Goal: Task Accomplishment & Management: Manage account settings

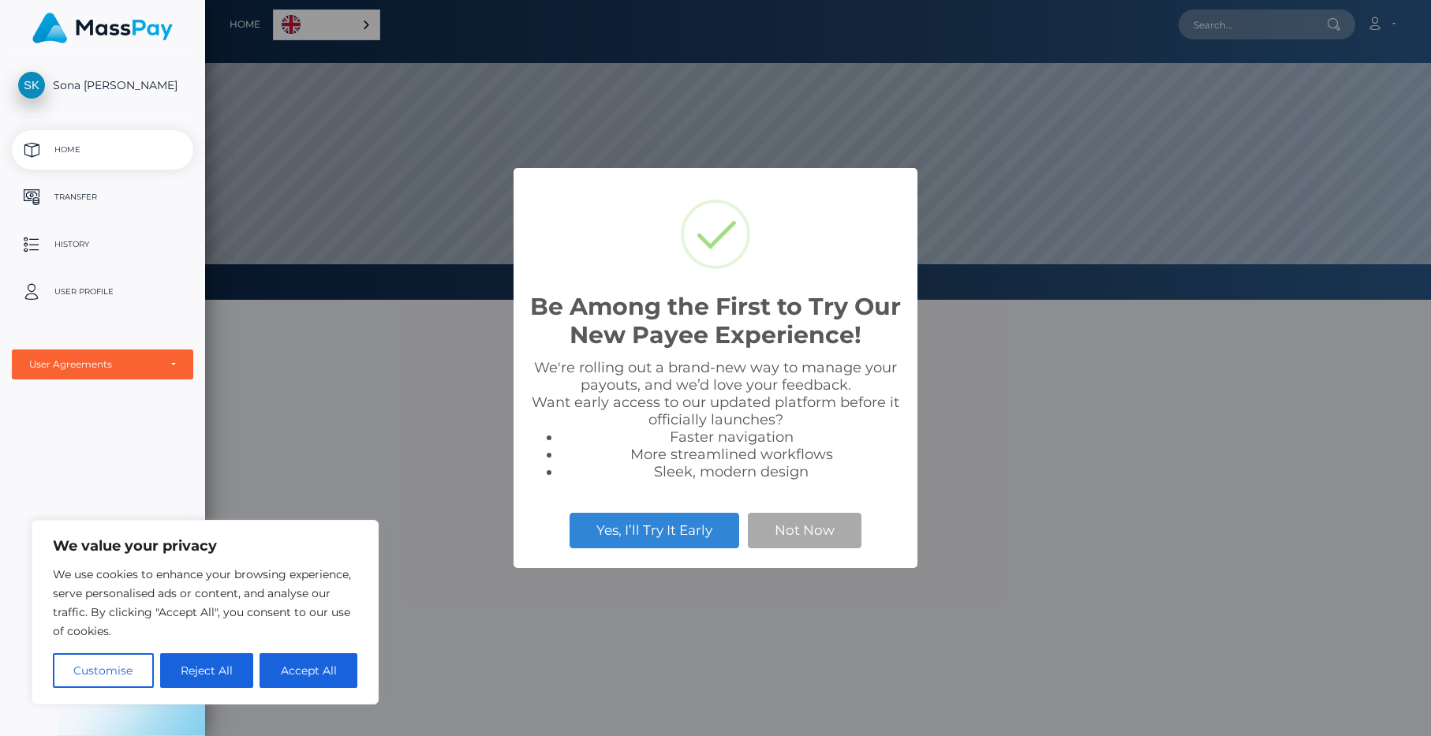
scroll to position [300, 1226]
click at [777, 531] on button "Not Now" at bounding box center [805, 530] width 114 height 35
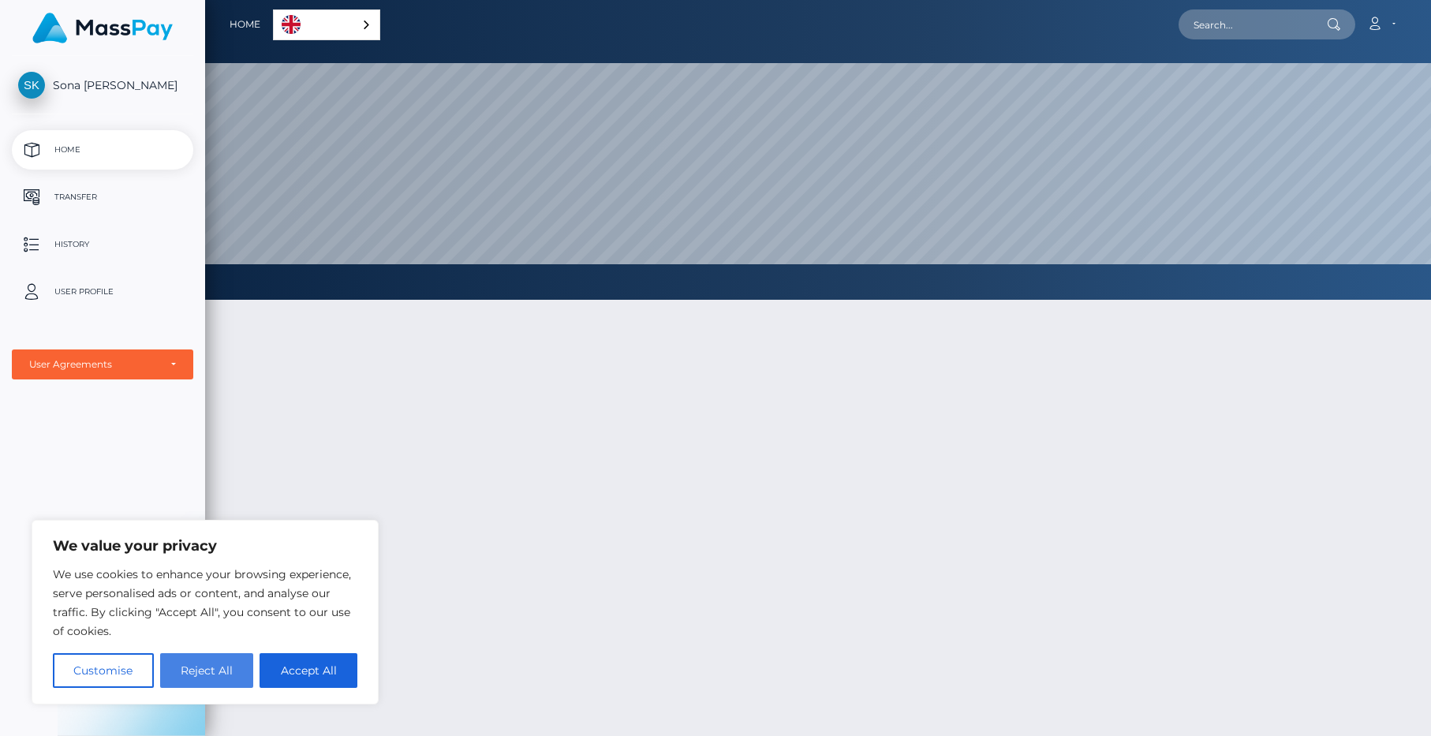
click at [217, 663] on button "Reject All" at bounding box center [207, 670] width 94 height 35
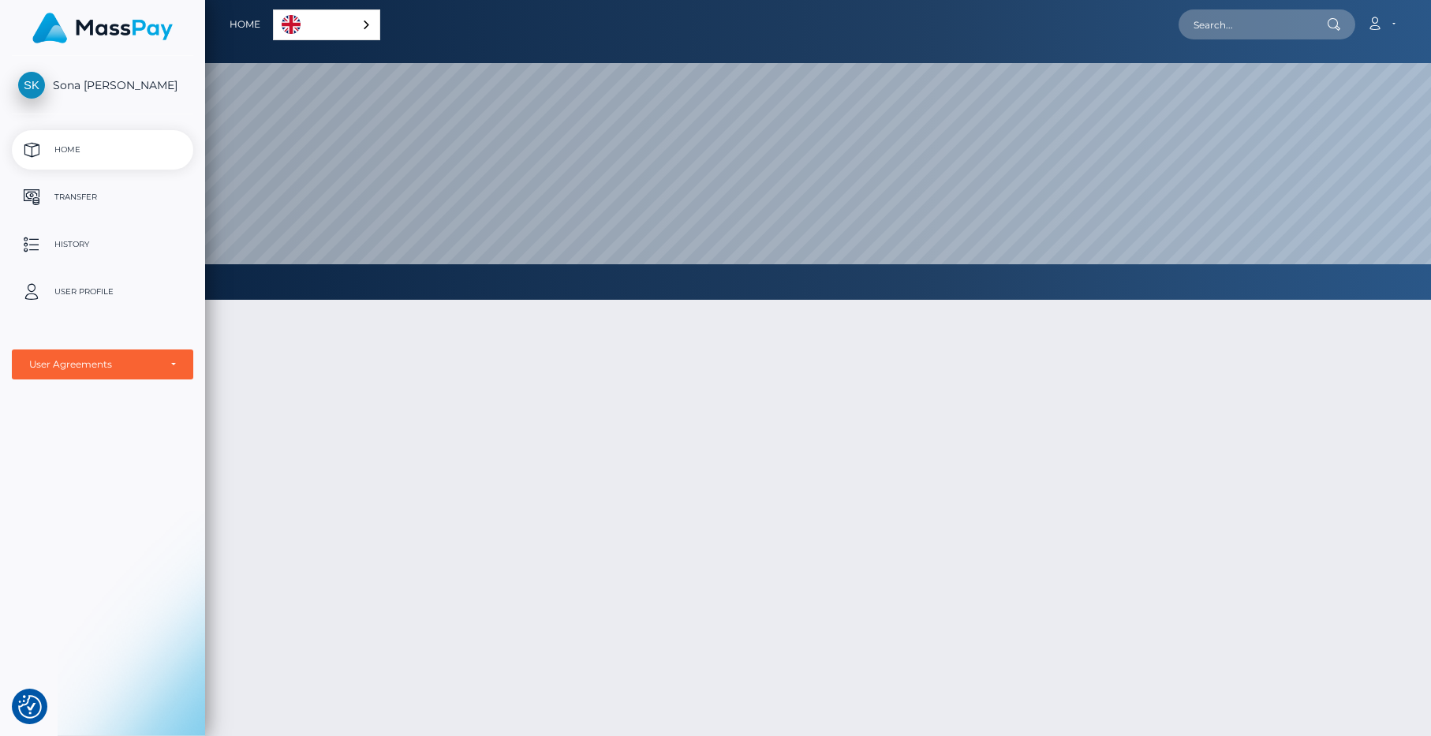
click at [342, 19] on link "English" at bounding box center [327, 24] width 106 height 29
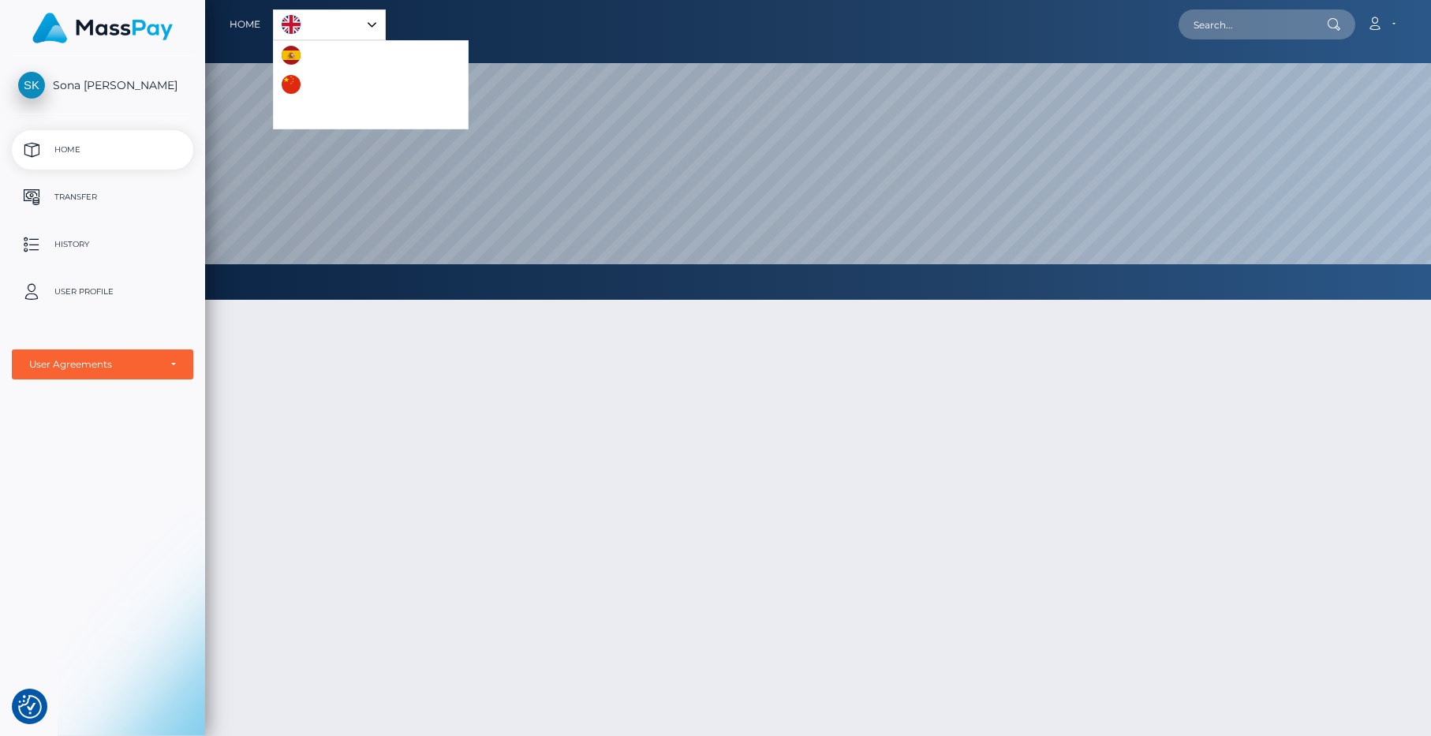
click at [342, 19] on link "English" at bounding box center [329, 24] width 111 height 29
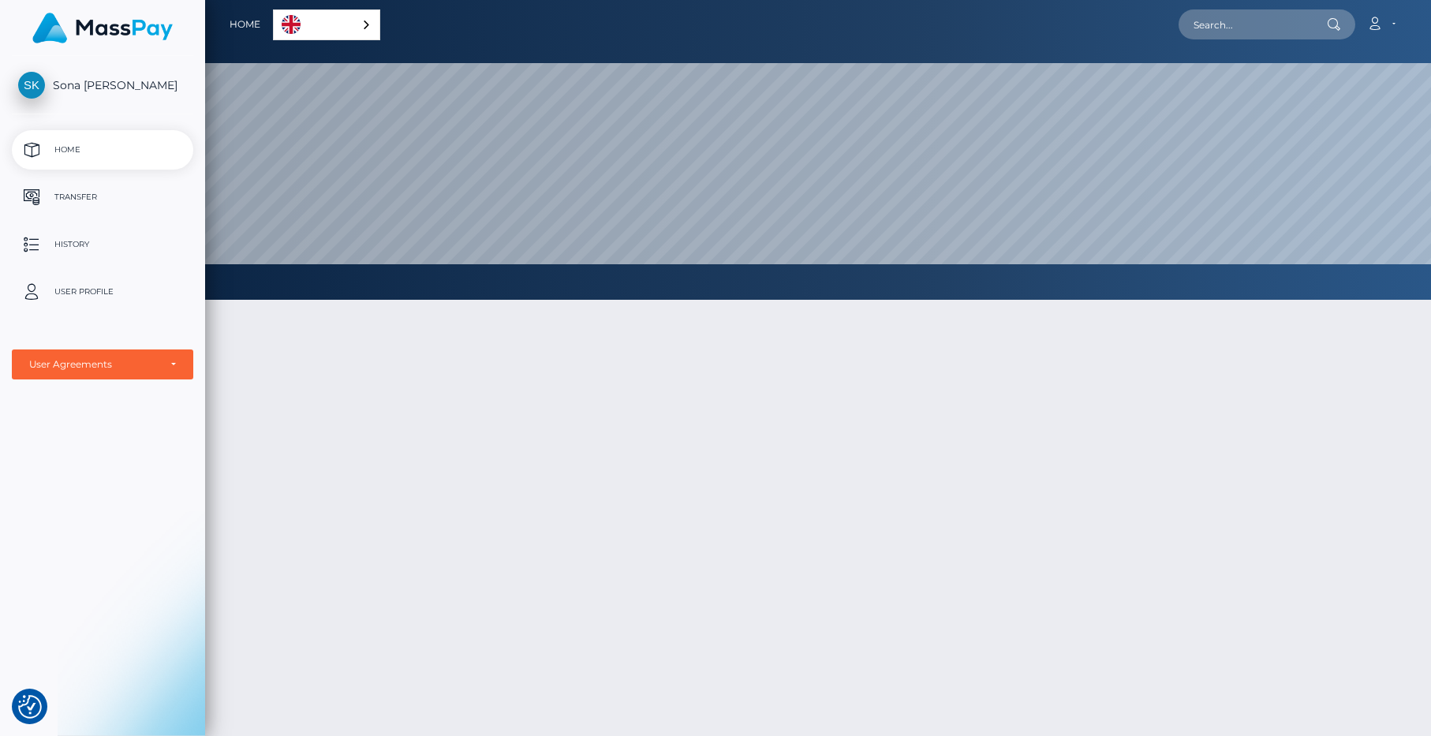
click at [114, 88] on span "Sona [PERSON_NAME]" at bounding box center [102, 85] width 181 height 14
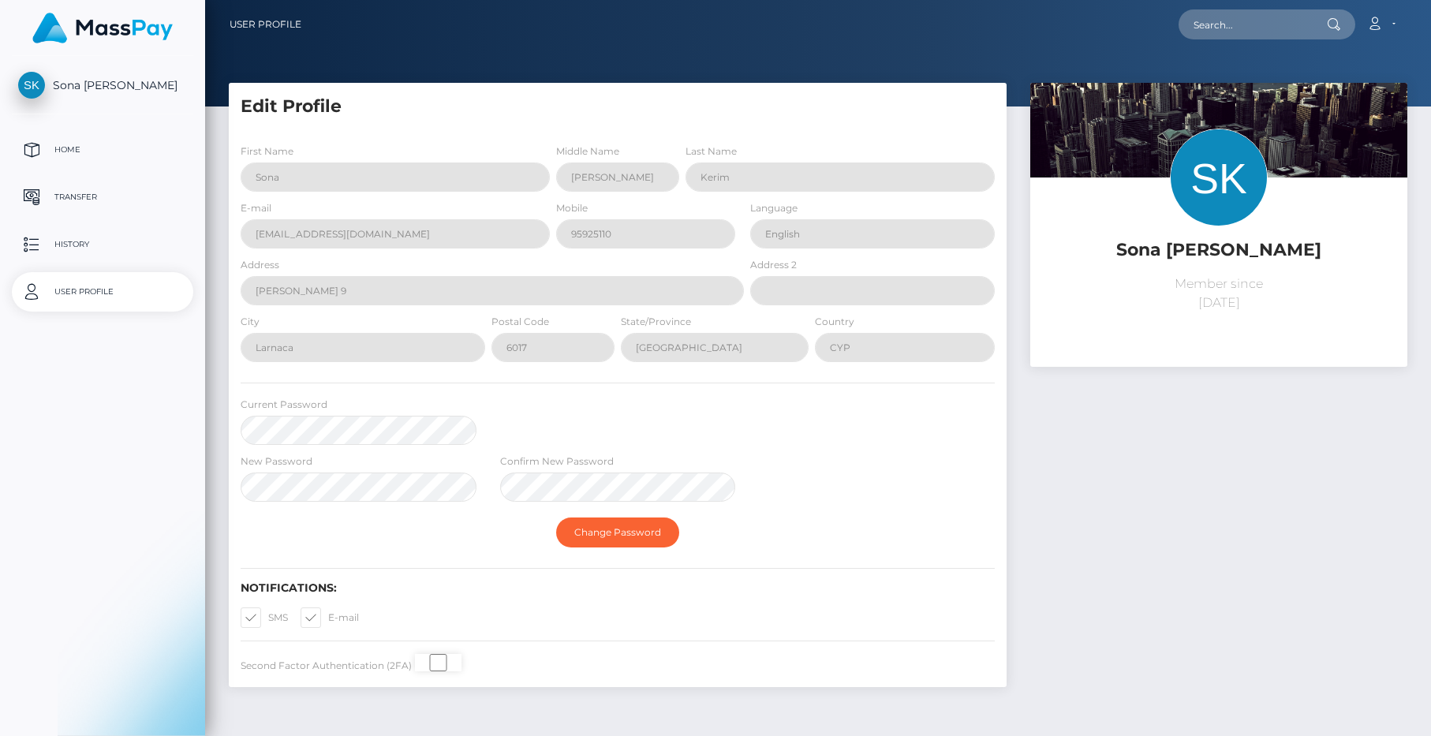
select select
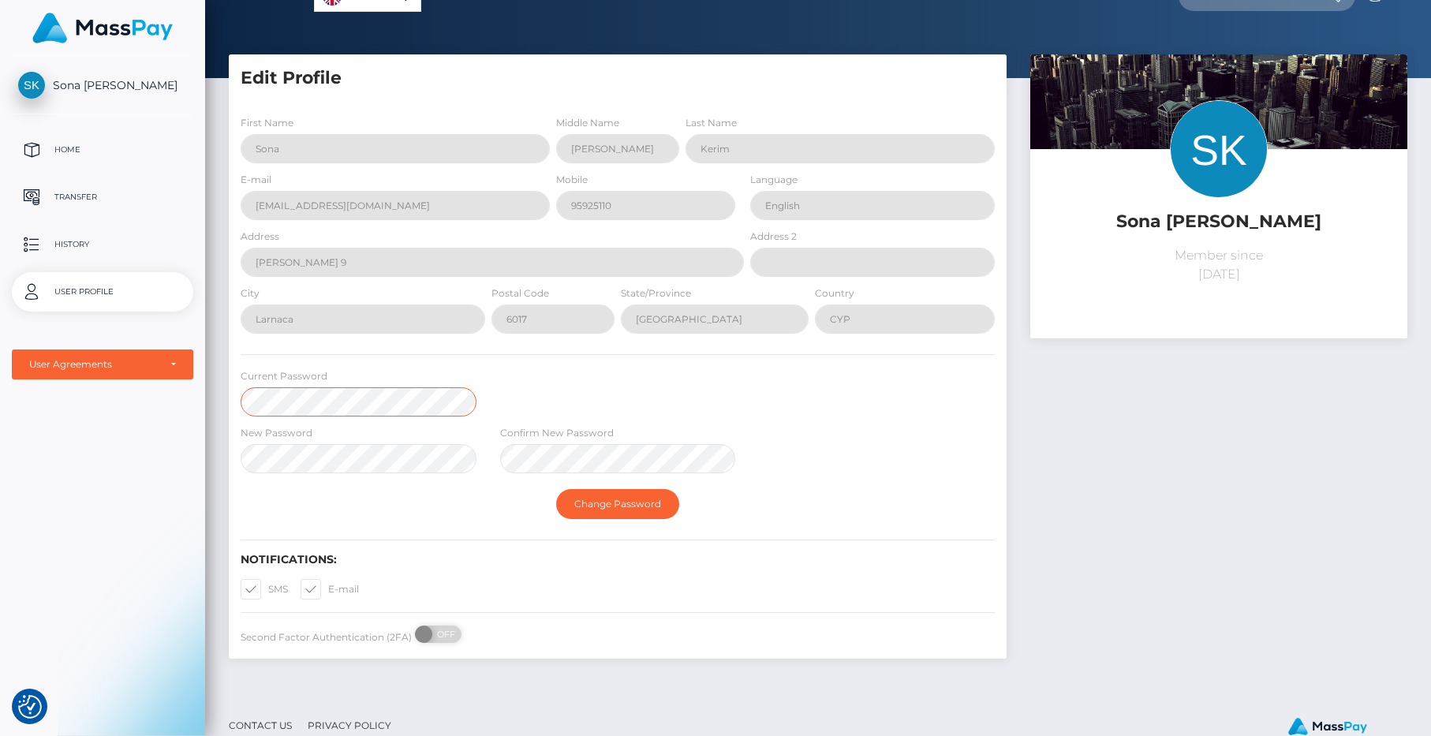
scroll to position [32, 0]
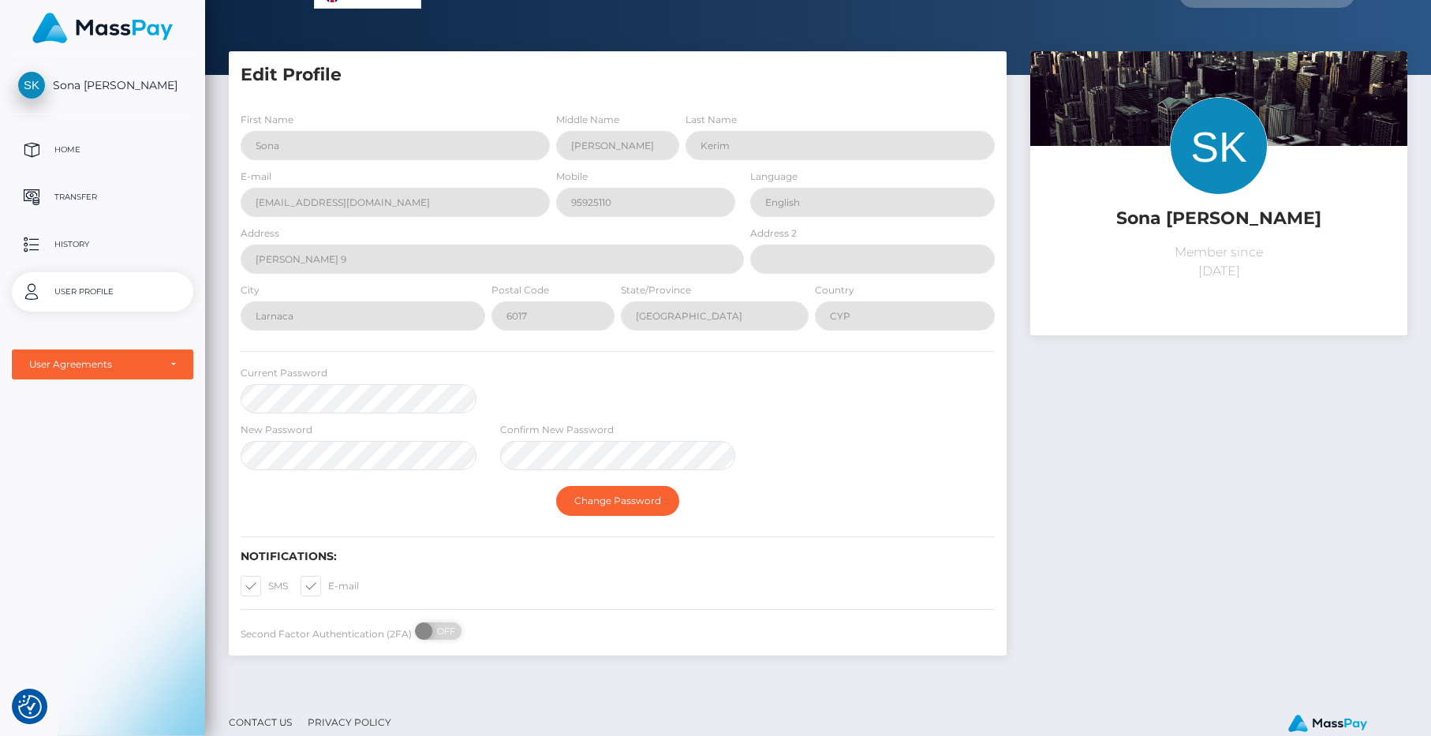
click at [508, 386] on div "Current Password" at bounding box center [618, 392] width 778 height 57
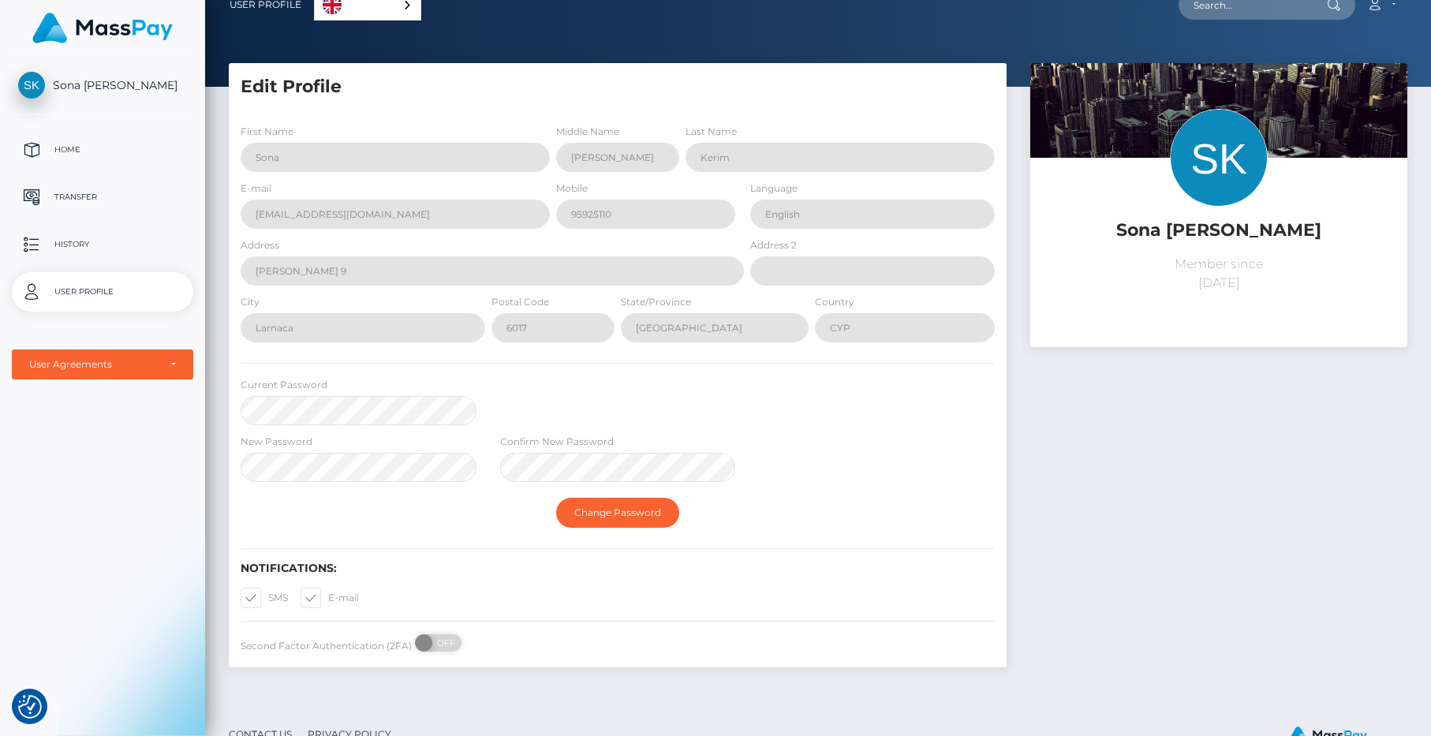
scroll to position [19, 0]
drag, startPoint x: 252, startPoint y: 597, endPoint x: 291, endPoint y: 584, distance: 41.4
click at [268, 597] on span at bounding box center [268, 598] width 0 height 12
click at [268, 597] on input "SMS" at bounding box center [273, 593] width 10 height 10
checkbox input "false"
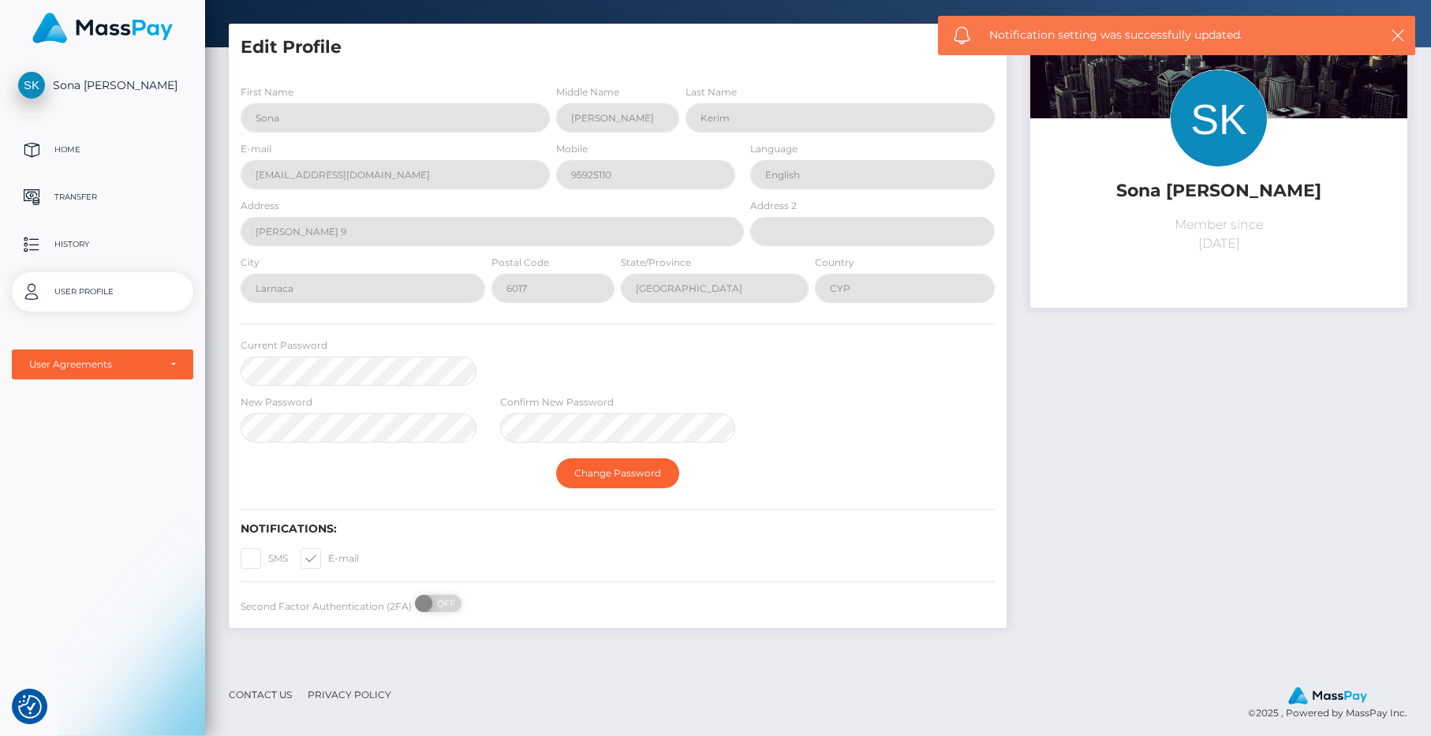
scroll to position [66, 0]
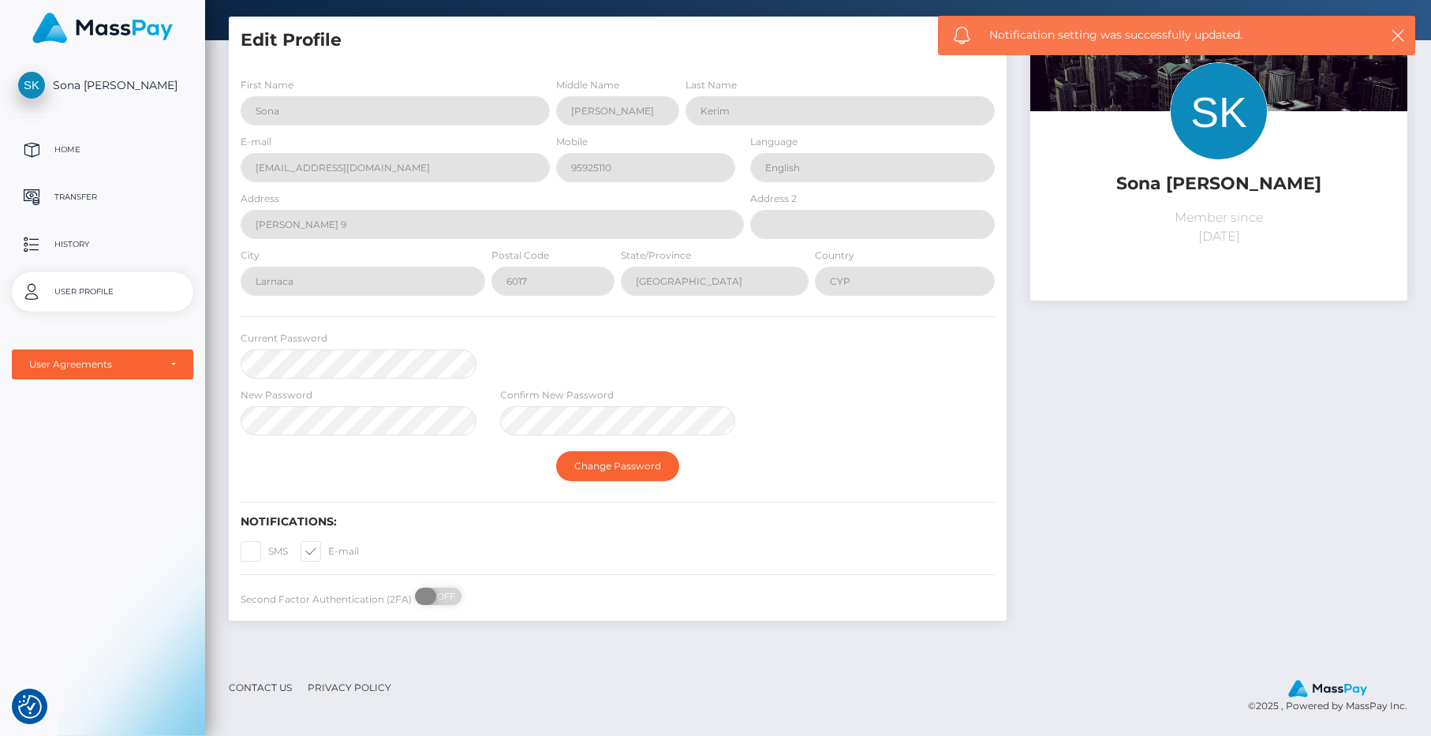
click at [442, 592] on span "OFF" at bounding box center [443, 596] width 39 height 17
checkbox input "true"
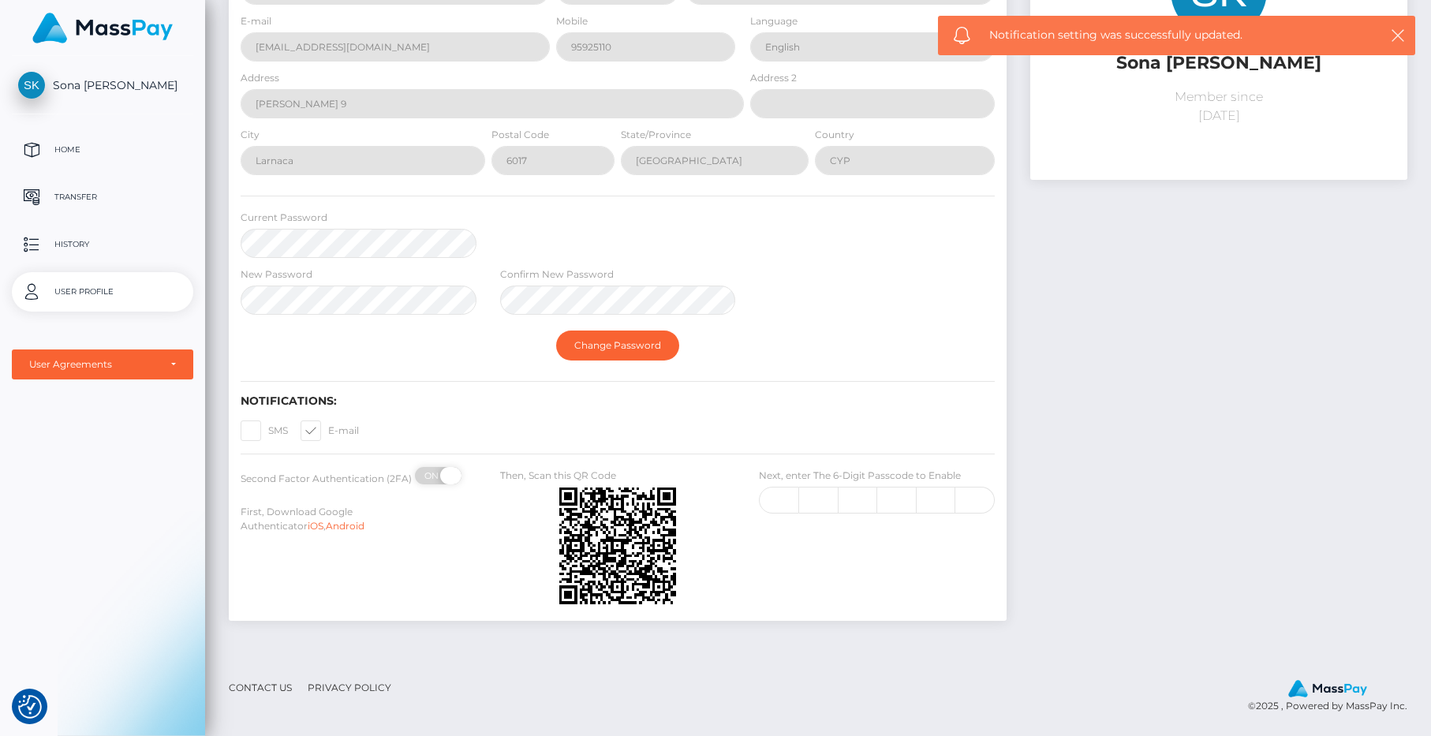
scroll to position [182, 0]
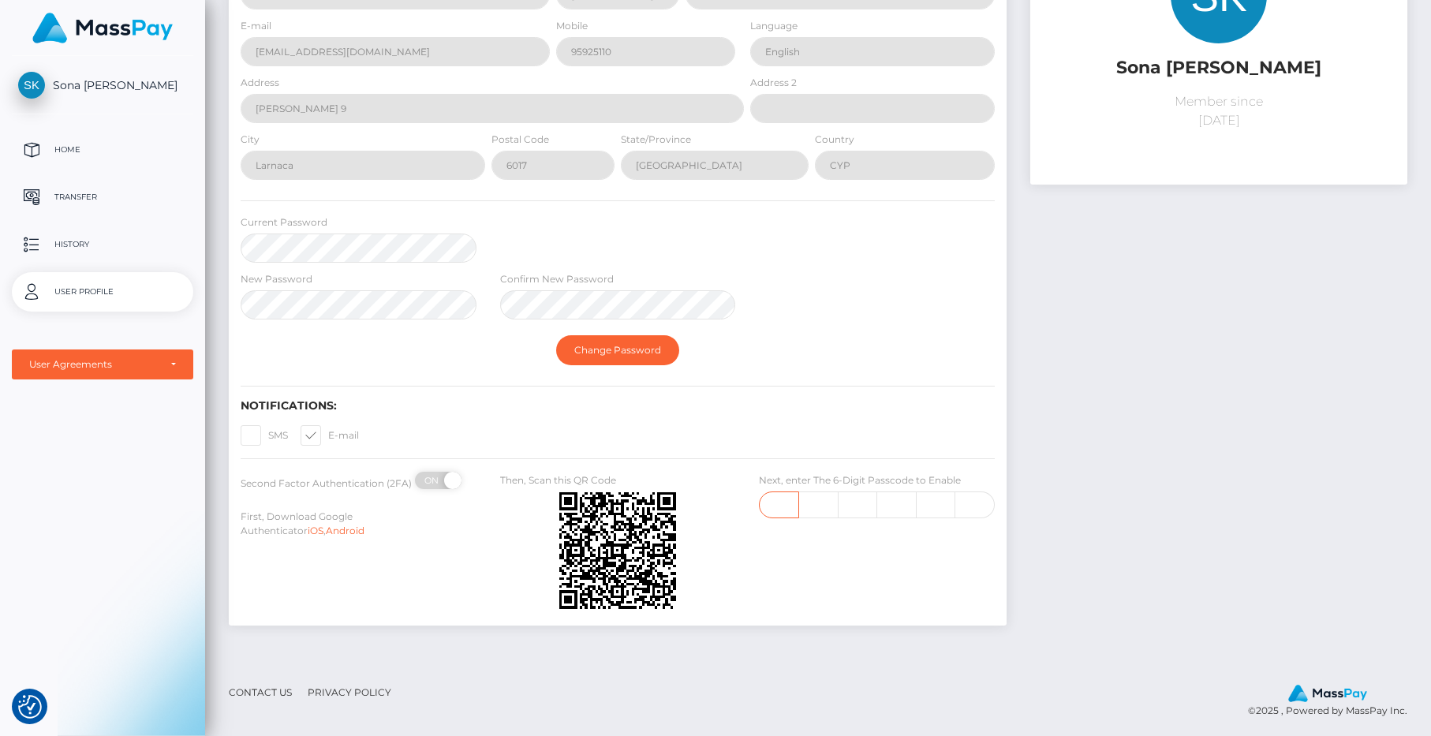
click at [771, 505] on input "text" at bounding box center [779, 504] width 40 height 27
type input "9"
type input "2"
type input "9"
type input "6"
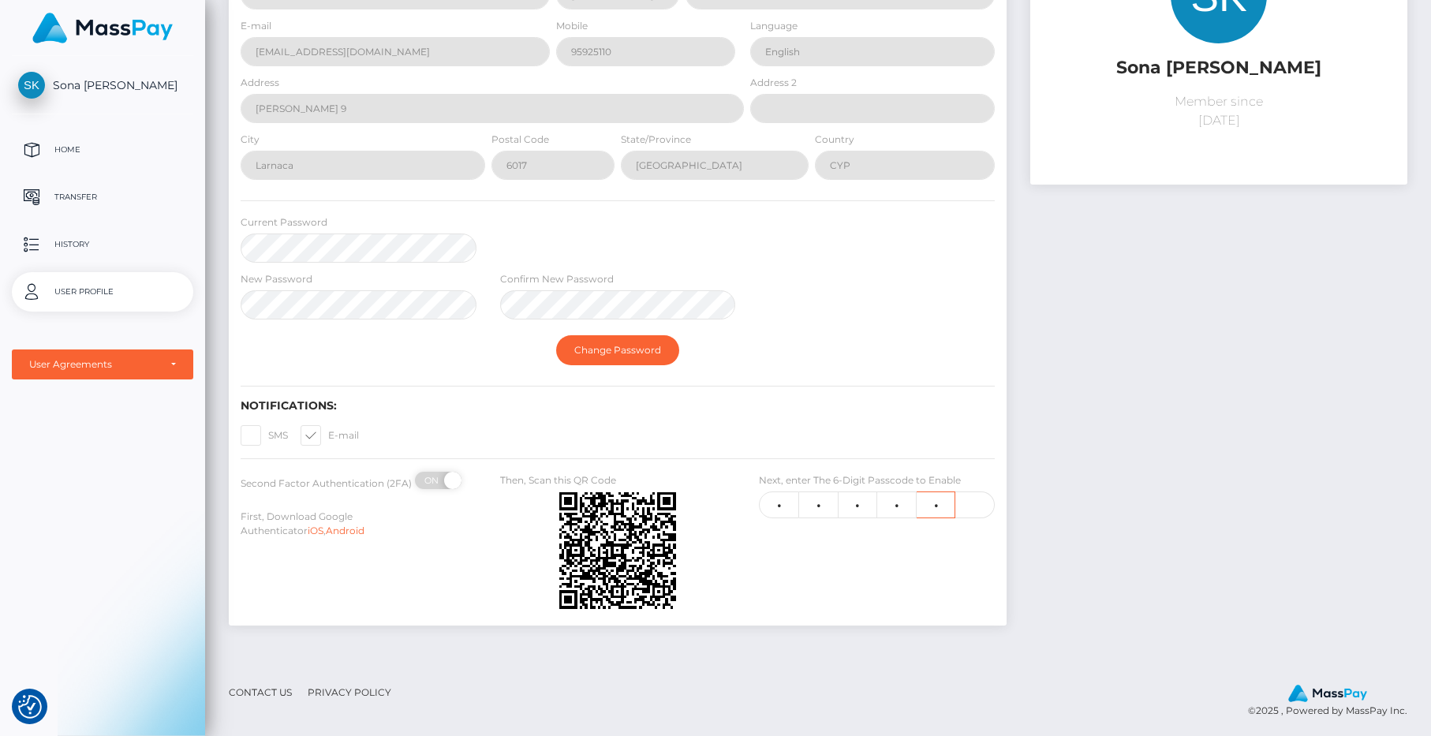
type input "0"
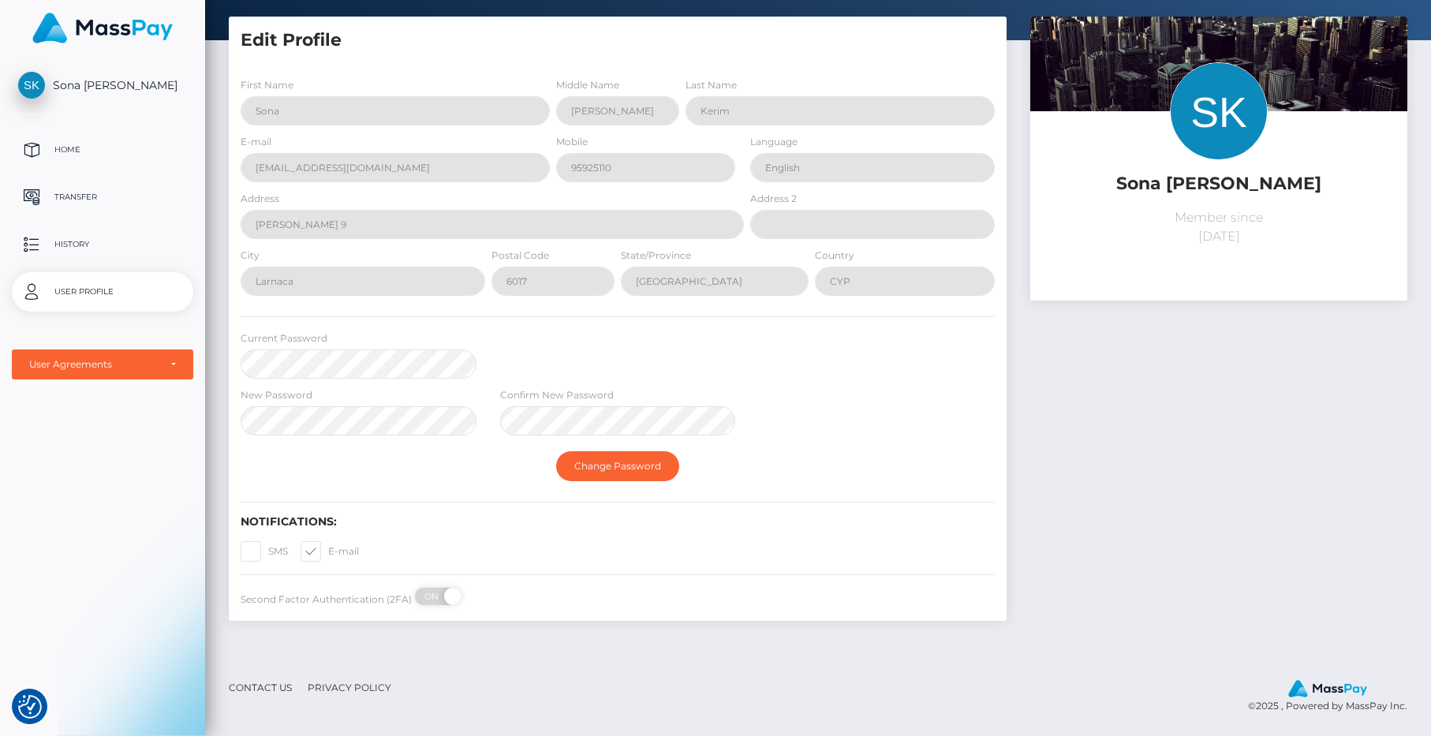
scroll to position [66, 0]
click at [584, 472] on button "Change Password" at bounding box center [617, 466] width 123 height 30
click at [646, 480] on div "Change Password" at bounding box center [618, 466] width 778 height 46
click at [640, 474] on button "Change Password" at bounding box center [617, 466] width 123 height 30
click at [581, 469] on button "Change Password" at bounding box center [617, 466] width 123 height 30
